Goal: Check status: Check status

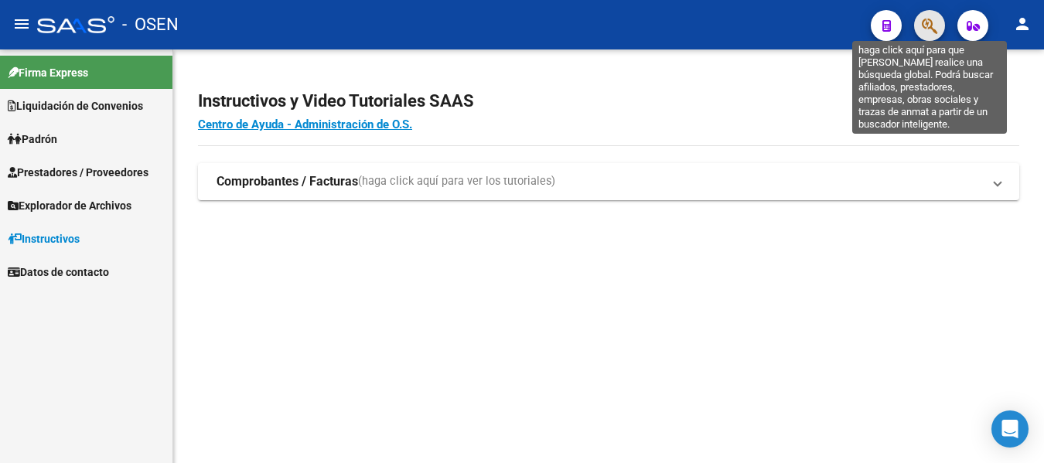
click at [935, 27] on icon "button" at bounding box center [929, 26] width 15 height 18
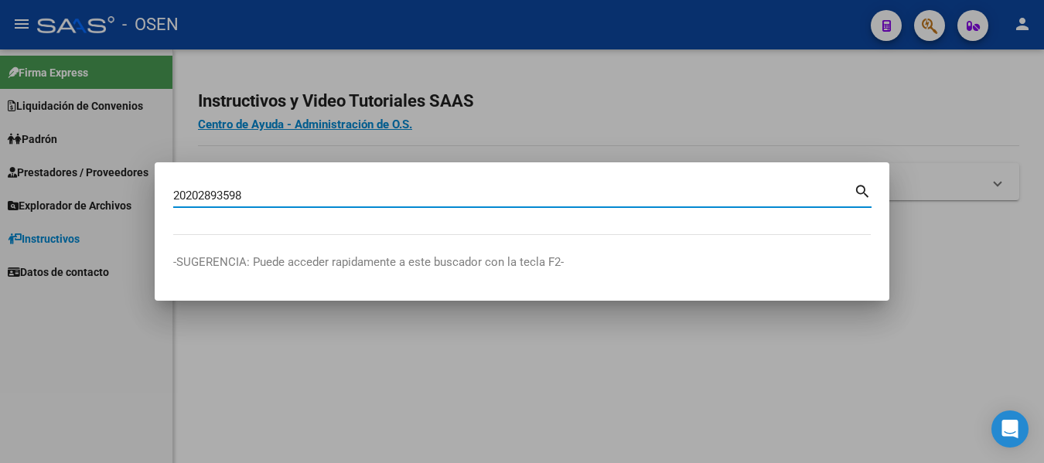
type input "20202893598"
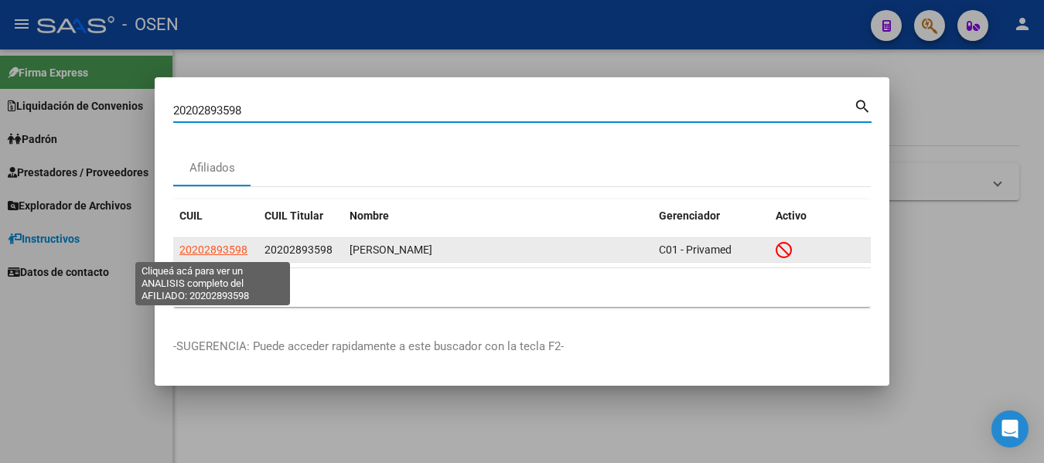
click at [207, 251] on span "20202893598" at bounding box center [213, 250] width 68 height 12
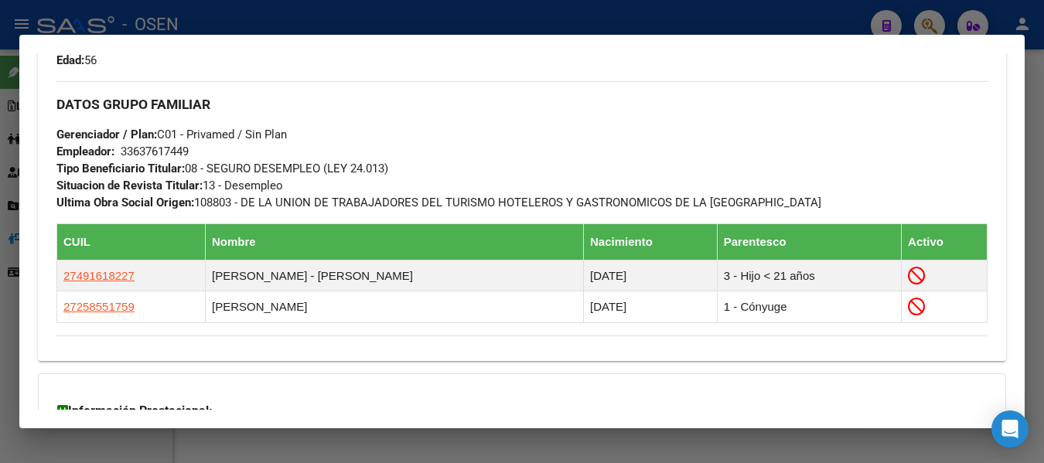
scroll to position [914, 0]
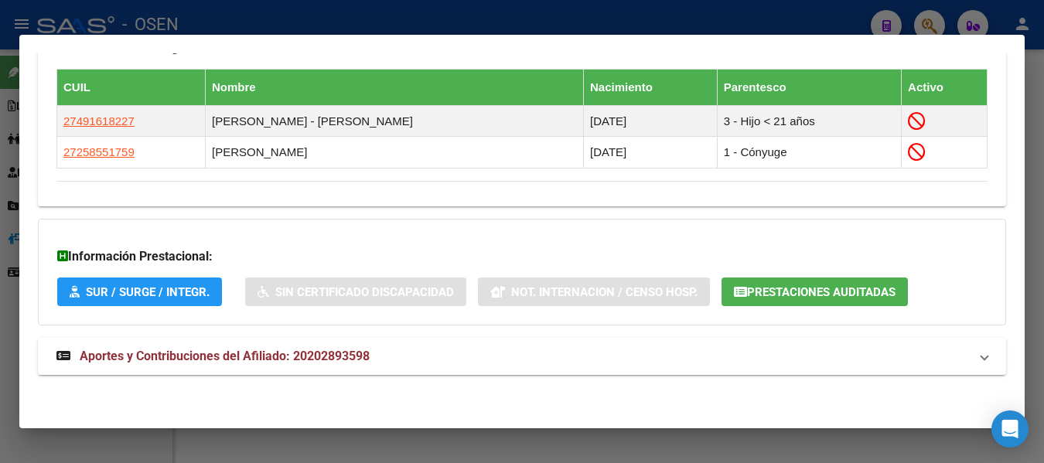
click at [253, 368] on mat-expansion-panel-header "Aportes y Contribuciones del Afiliado: 20202893598" at bounding box center [522, 356] width 968 height 37
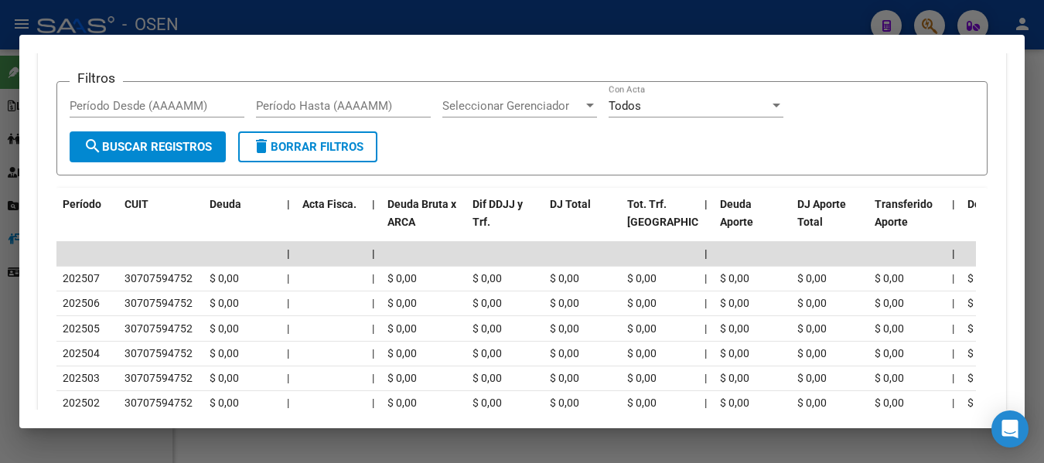
scroll to position [1301, 0]
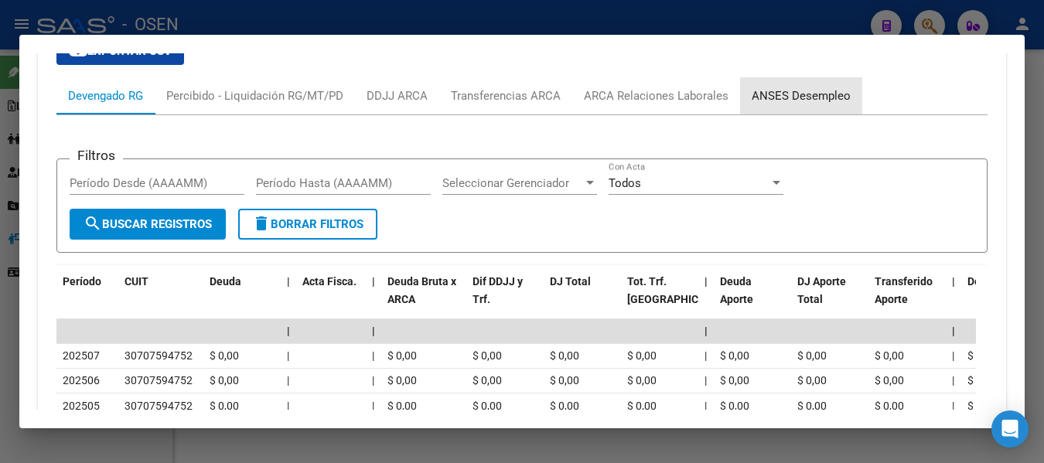
click at [815, 97] on div "ANSES Desempleo" at bounding box center [801, 95] width 99 height 17
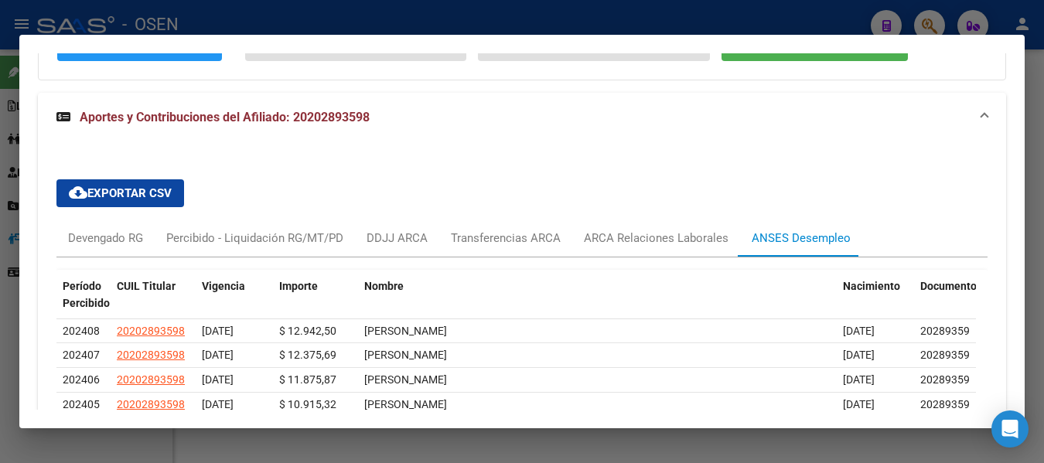
scroll to position [1230, 0]
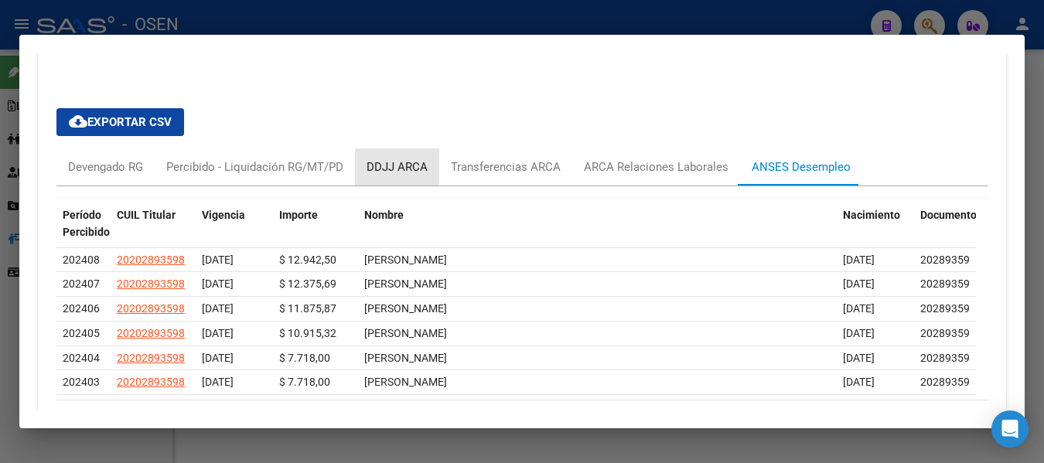
click at [375, 160] on div "DDJJ ARCA" at bounding box center [397, 167] width 61 height 17
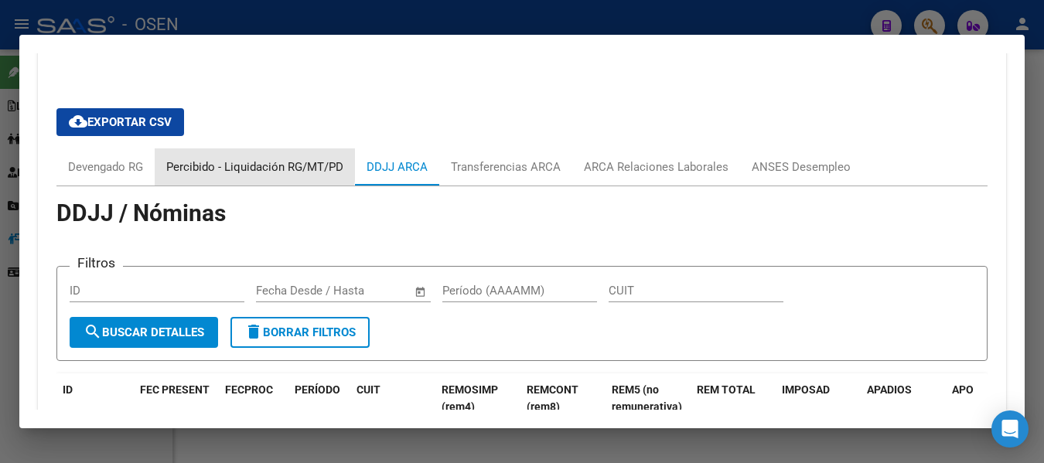
click at [246, 159] on div "Percibido - Liquidación RG/MT/PD" at bounding box center [254, 167] width 177 height 17
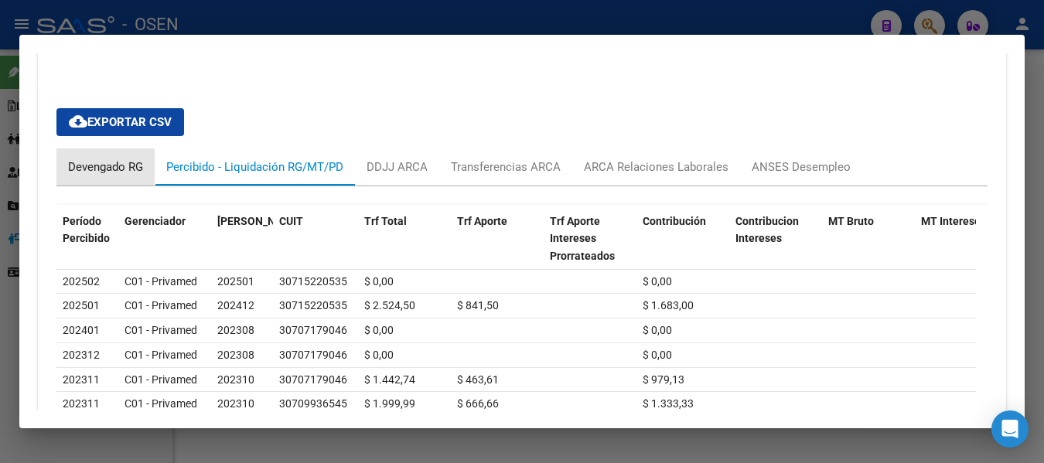
click at [103, 164] on div "Devengado RG" at bounding box center [105, 167] width 75 height 17
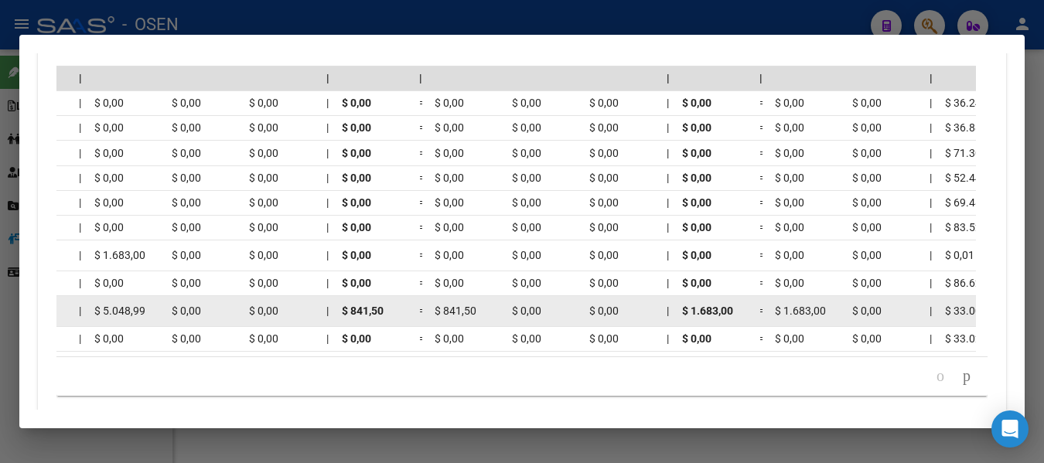
scroll to position [1477, 0]
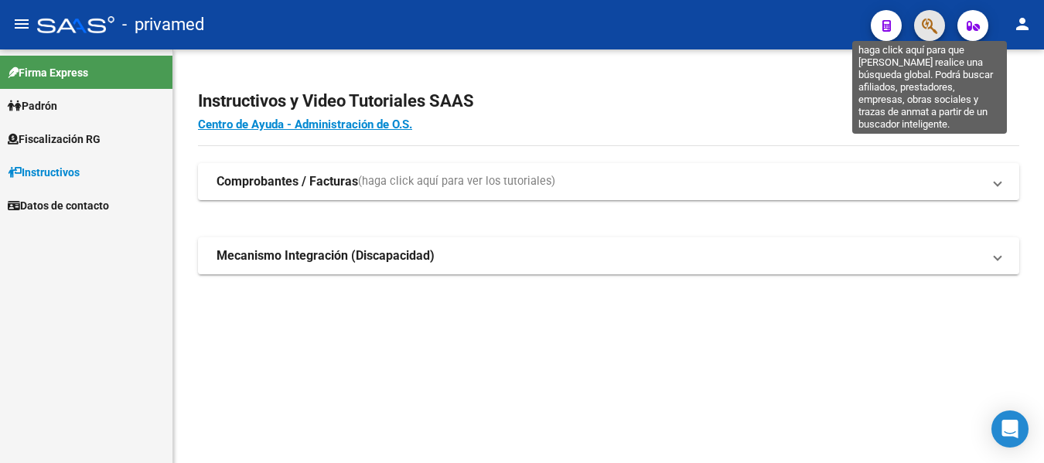
click at [922, 28] on icon "button" at bounding box center [929, 26] width 15 height 18
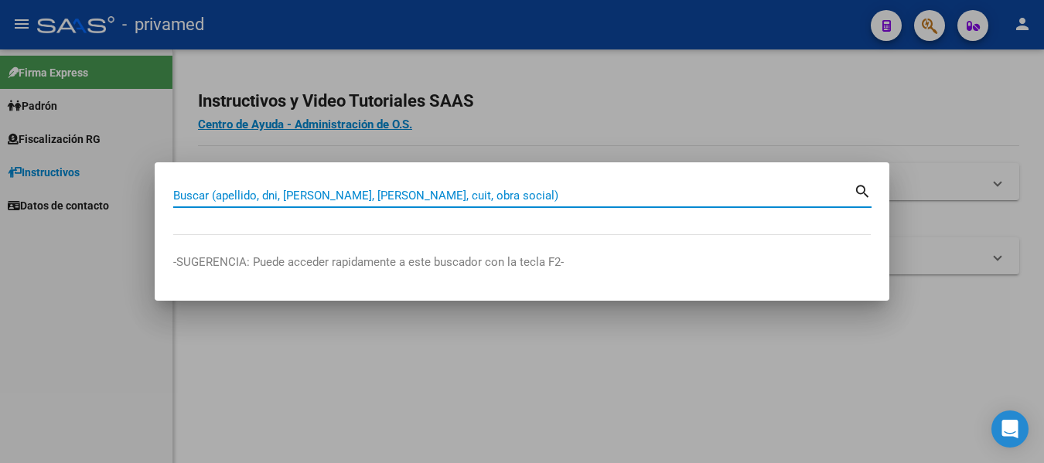
drag, startPoint x: 557, startPoint y: 205, endPoint x: 510, endPoint y: 196, distance: 48.1
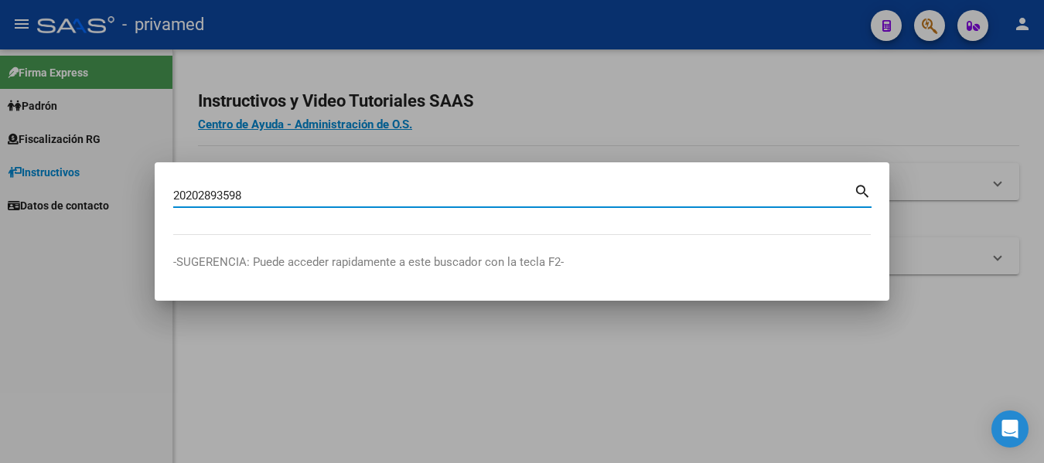
type input "20202893598"
